Goal: Transaction & Acquisition: Purchase product/service

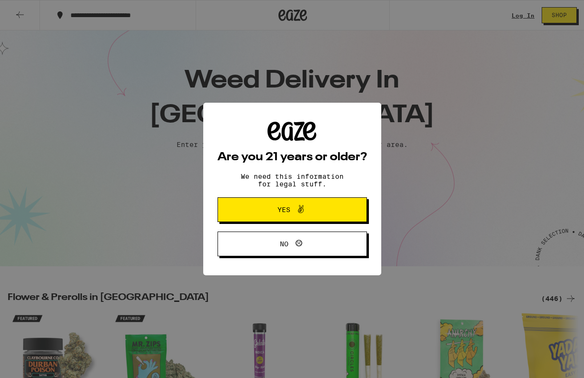
click at [320, 211] on span "Yes" at bounding box center [292, 210] width 72 height 12
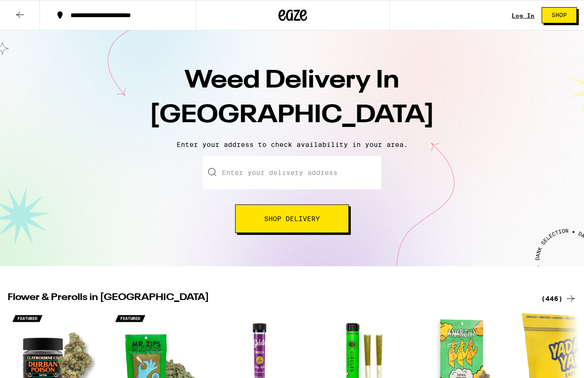
click at [297, 169] on input "Enter your delivery address" at bounding box center [292, 172] width 178 height 33
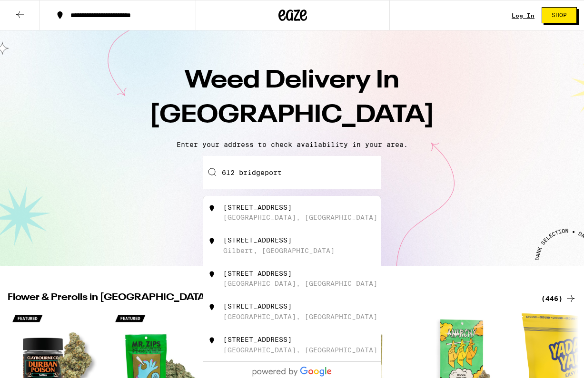
click at [289, 214] on div "[STREET_ADDRESS]" at bounding box center [308, 213] width 170 height 18
type input "[STREET_ADDRESS]"
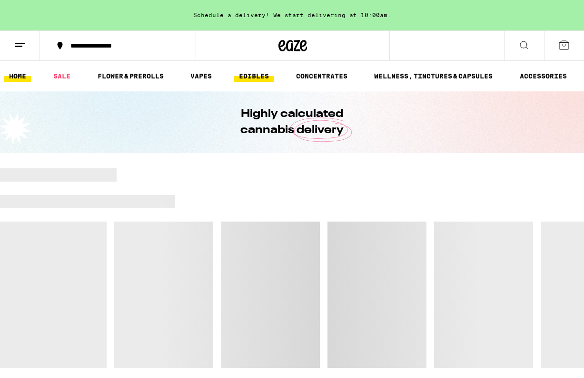
click at [255, 77] on link "EDIBLES" at bounding box center [253, 75] width 39 height 11
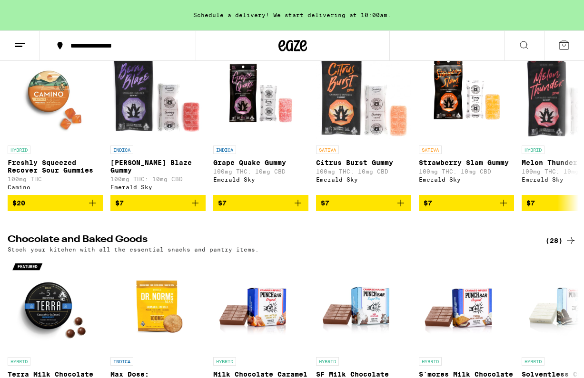
scroll to position [120, 0]
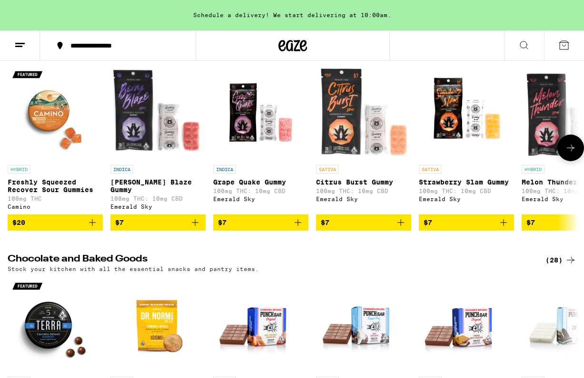
click at [45, 189] on p "Freshly Squeezed Recover Sour Gummies" at bounding box center [55, 185] width 95 height 15
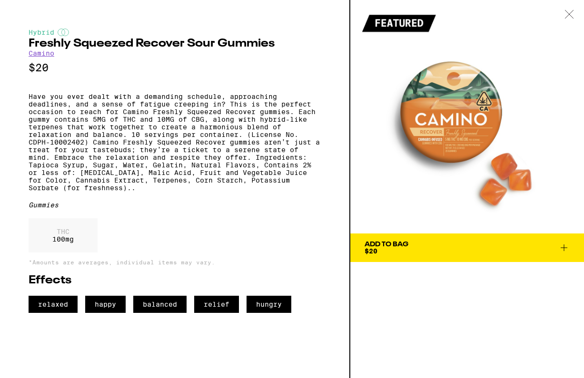
click at [415, 251] on span "Add To Bag $20" at bounding box center [466, 247] width 205 height 13
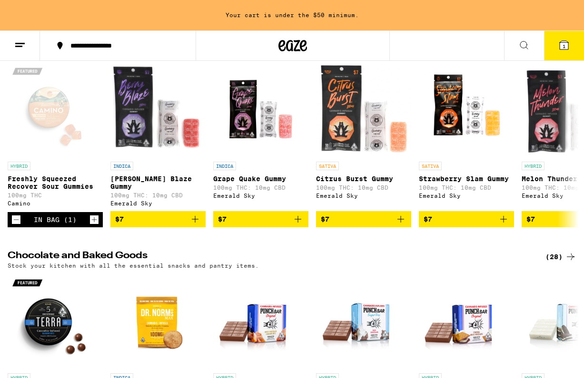
scroll to position [125, 0]
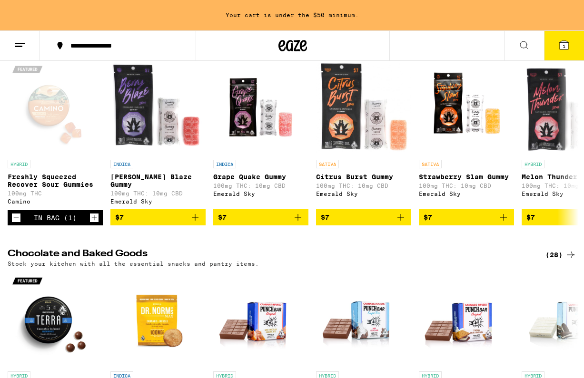
click at [568, 45] on icon at bounding box center [563, 45] width 9 height 9
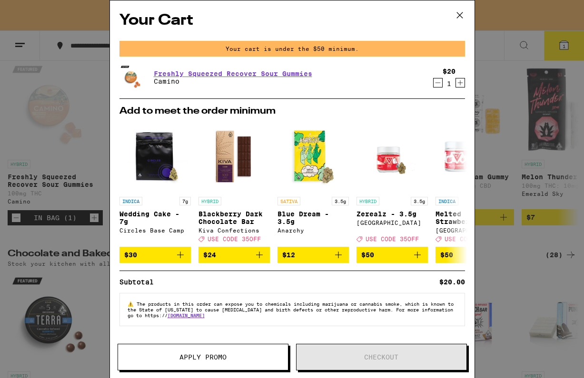
click at [237, 354] on span "Apply Promo" at bounding box center [203, 357] width 170 height 7
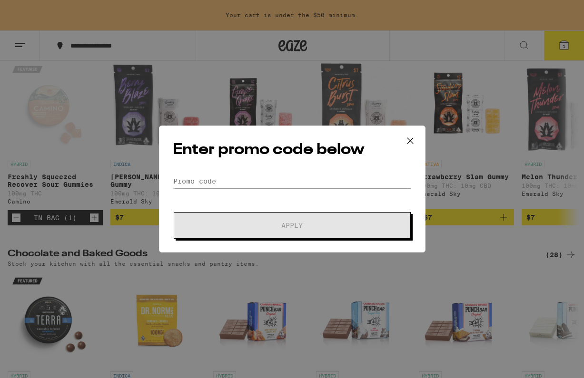
click at [411, 137] on icon at bounding box center [410, 141] width 14 height 14
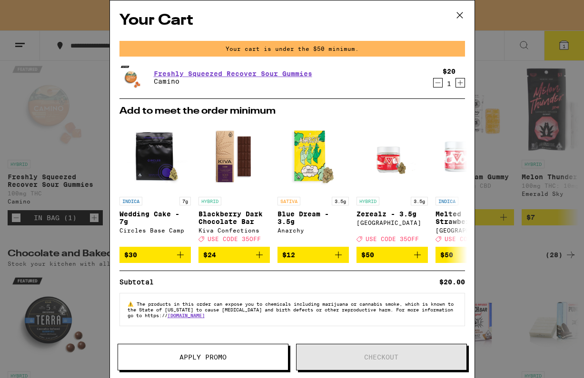
click at [460, 12] on icon at bounding box center [459, 15] width 14 height 14
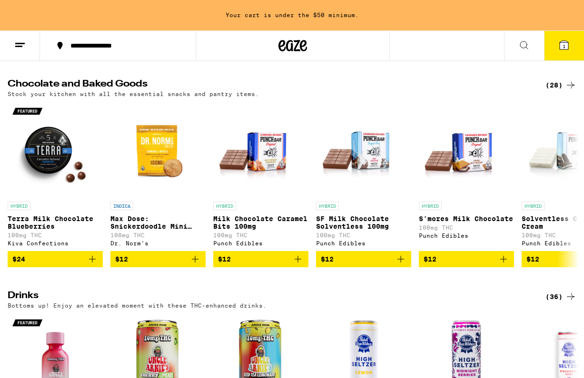
scroll to position [295, 0]
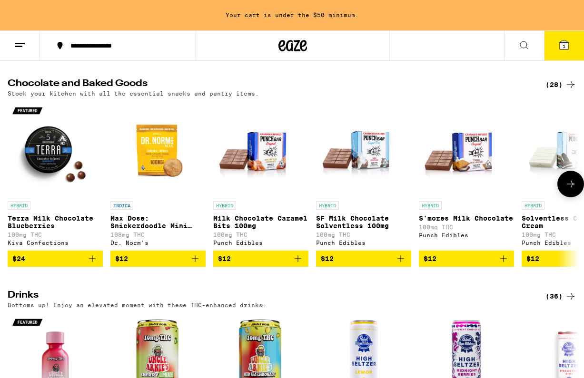
click at [45, 169] on img "Open page for Terra Milk Chocolate Blueberries from Kiva Confections" at bounding box center [55, 148] width 95 height 95
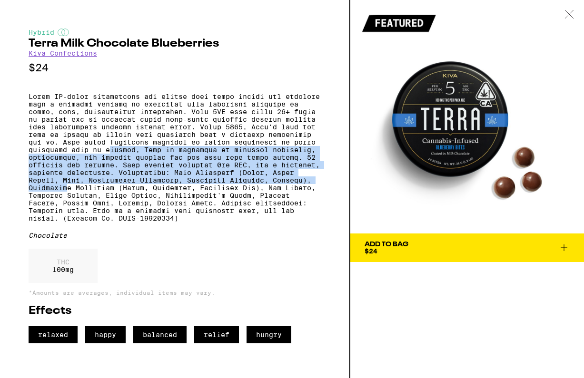
drag, startPoint x: 195, startPoint y: 161, endPoint x: 195, endPoint y: 201, distance: 40.4
click at [195, 201] on p at bounding box center [175, 157] width 292 height 129
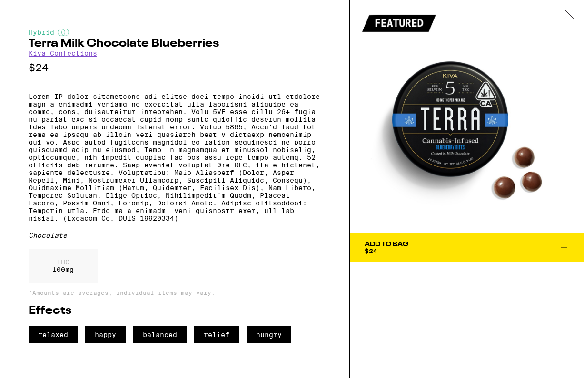
click at [198, 222] on p at bounding box center [175, 157] width 292 height 129
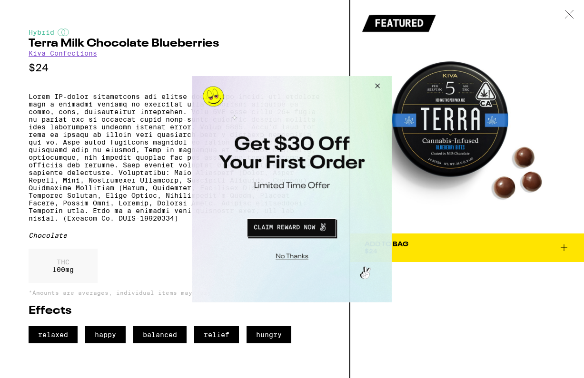
click at [379, 85] on button "Close Modal" at bounding box center [376, 87] width 26 height 23
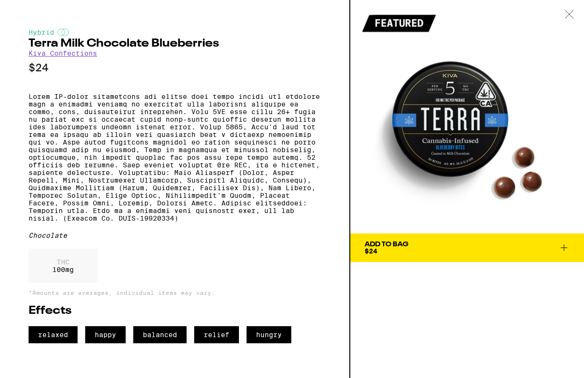
click at [424, 244] on span "Add To Bag $24" at bounding box center [466, 247] width 205 height 13
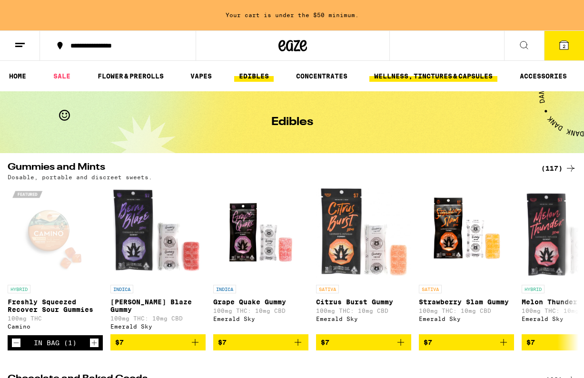
click at [433, 78] on link "WELLNESS, TINCTURES & CAPSULES" at bounding box center [433, 75] width 128 height 11
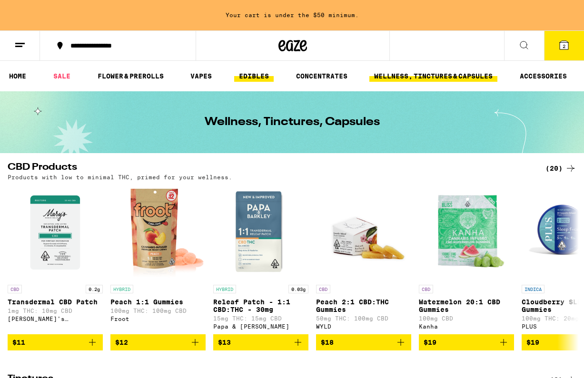
click at [268, 79] on link "EDIBLES" at bounding box center [253, 75] width 39 height 11
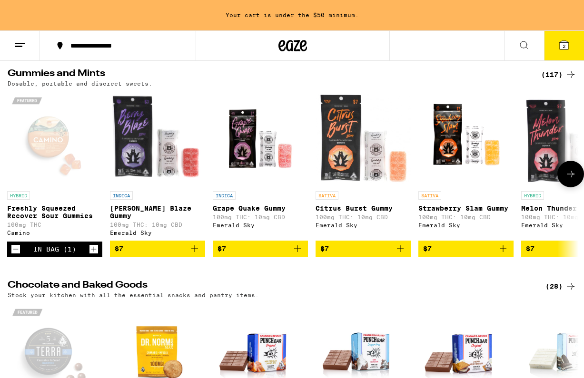
scroll to position [94, 0]
click at [160, 171] on img "Open page for Berry Blaze Gummy from Emerald Sky" at bounding box center [157, 138] width 95 height 95
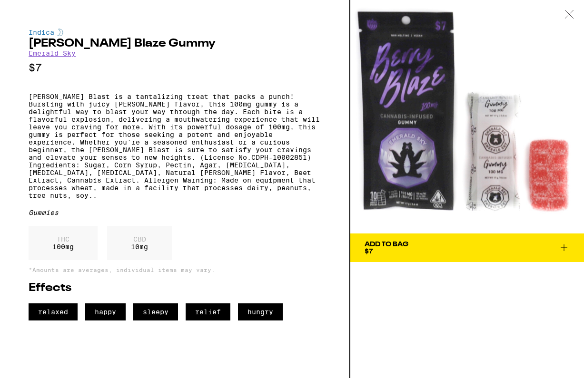
click at [568, 13] on icon at bounding box center [569, 14] width 8 height 8
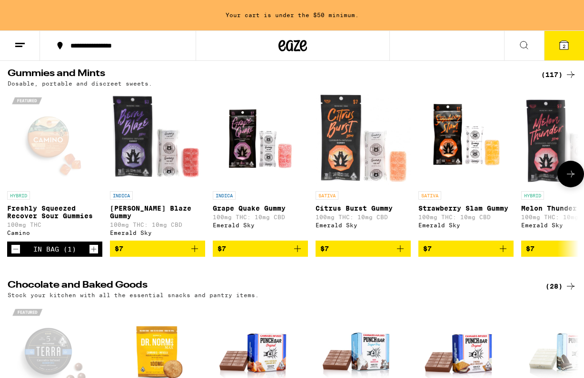
click at [576, 177] on icon at bounding box center [570, 173] width 11 height 11
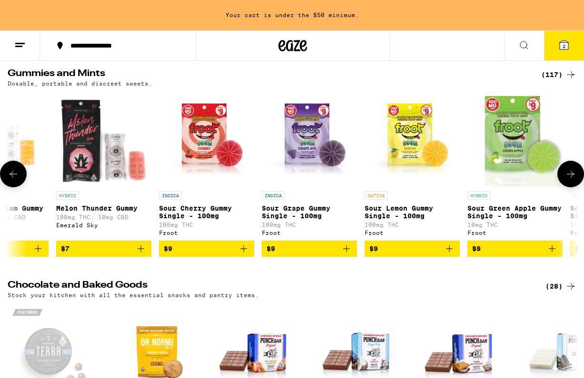
click at [576, 177] on icon at bounding box center [570, 173] width 11 height 11
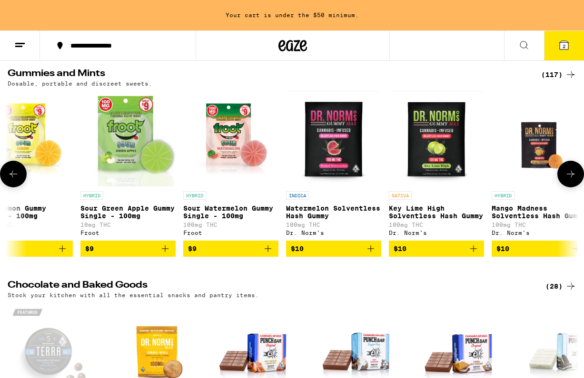
scroll to position [0, 930]
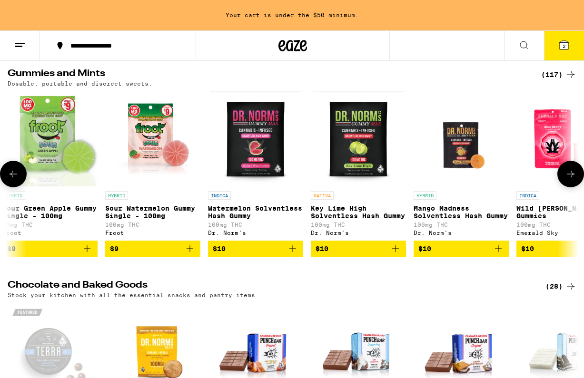
click at [13, 176] on icon at bounding box center [13, 173] width 11 height 11
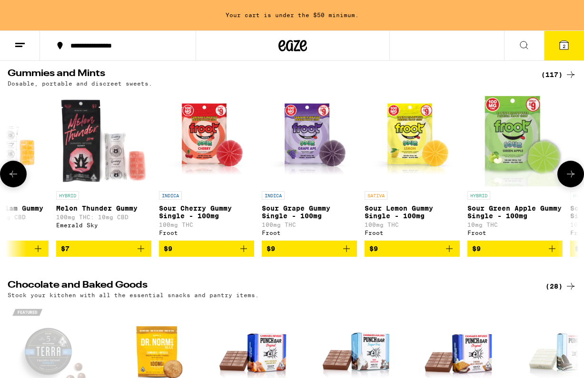
click at [13, 176] on icon at bounding box center [13, 173] width 11 height 11
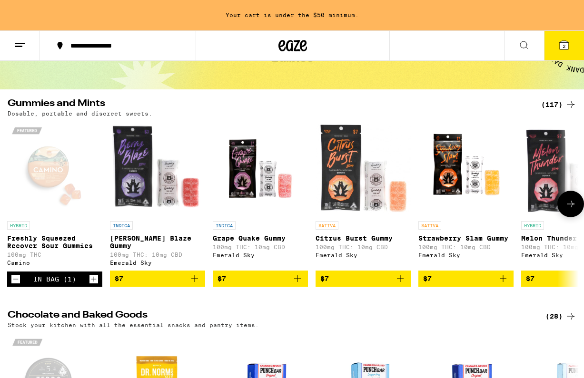
scroll to position [60, 0]
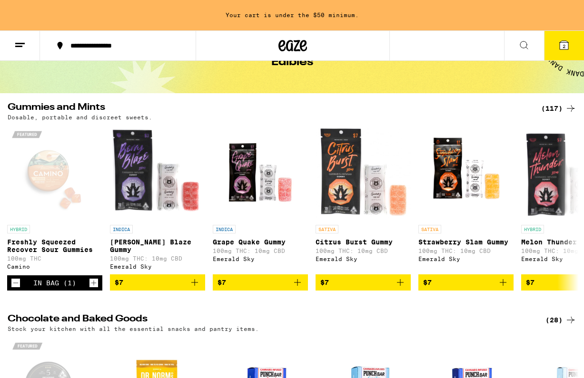
click at [563, 51] on button "2" at bounding box center [564, 45] width 40 height 29
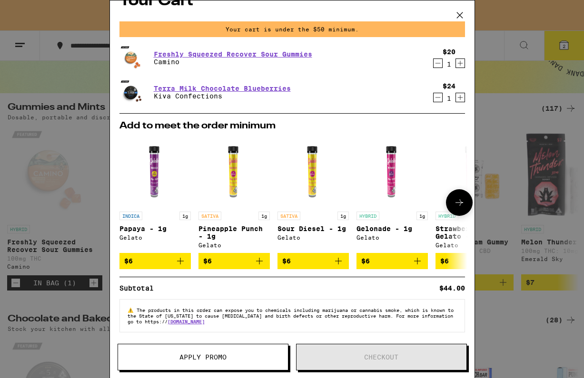
scroll to position [24, 0]
click at [458, 12] on icon at bounding box center [459, 15] width 14 height 14
